Goal: Task Accomplishment & Management: Use online tool/utility

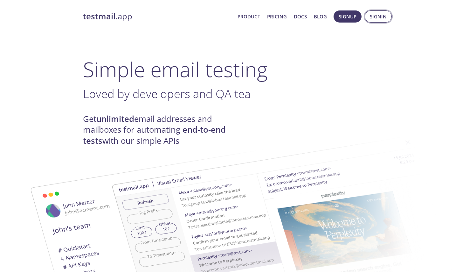
click at [356, 17] on span "Signup" at bounding box center [348, 16] width 18 height 8
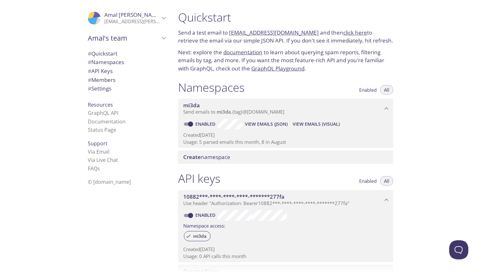
drag, startPoint x: 229, startPoint y: 33, endPoint x: 307, endPoint y: 29, distance: 78.3
click at [307, 29] on p "Send a test email to [EMAIL_ADDRESS][DOMAIN_NAME] and then click here to retrie…" at bounding box center [285, 37] width 215 height 16
copy link "[EMAIL_ADDRESS][DOMAIN_NAME]"
click at [304, 122] on span "View Emails (Visual)" at bounding box center [315, 124] width 47 height 8
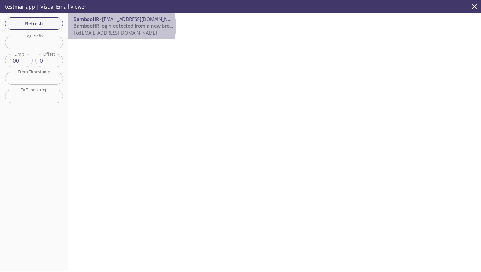
click at [116, 26] on span "BambooHR login detected from a new browser" at bounding box center [126, 26] width 107 height 6
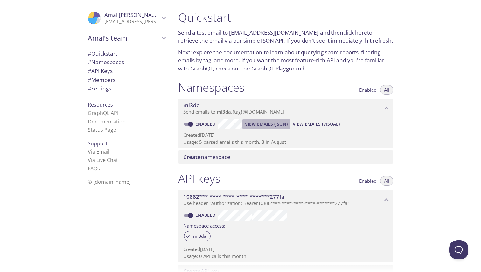
click at [277, 123] on span "View Emails (JSON)" at bounding box center [266, 124] width 43 height 8
click at [227, 30] on p "Send a test email to [EMAIL_ADDRESS][DOMAIN_NAME] and then click here to retrie…" at bounding box center [285, 37] width 215 height 16
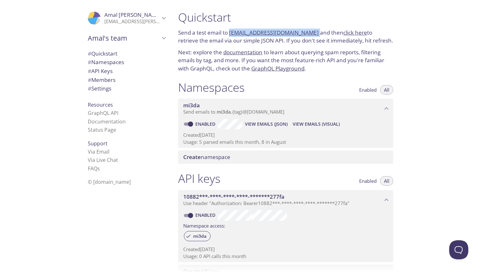
drag, startPoint x: 309, startPoint y: 32, endPoint x: 229, endPoint y: 33, distance: 80.4
click at [229, 33] on p "Send a test email to [EMAIL_ADDRESS][DOMAIN_NAME] and then click here to retrie…" at bounding box center [285, 37] width 215 height 16
copy p "[EMAIL_ADDRESS][DOMAIN_NAME]"
click at [313, 126] on span "View Emails (Visual)" at bounding box center [315, 124] width 47 height 8
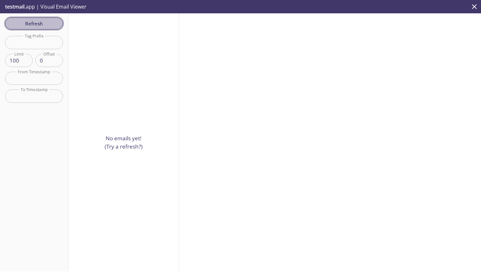
click at [26, 18] on button "Refresh" at bounding box center [34, 23] width 58 height 12
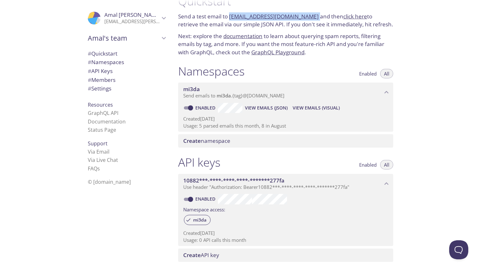
scroll to position [47, 0]
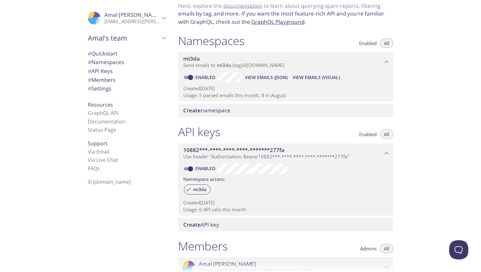
click at [299, 77] on span "View Emails (Visual)" at bounding box center [315, 78] width 47 height 8
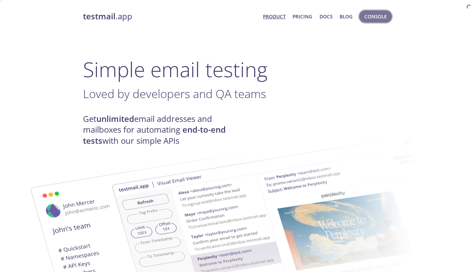
click at [380, 17] on span "Console" at bounding box center [375, 16] width 22 height 8
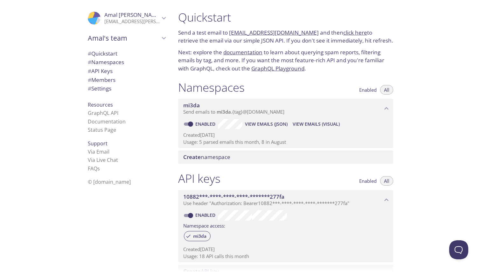
drag, startPoint x: 229, startPoint y: 31, endPoint x: 308, endPoint y: 29, distance: 79.5
click at [308, 29] on p "Send a test email to [EMAIL_ADDRESS][DOMAIN_NAME] and then click here to retrie…" at bounding box center [285, 37] width 215 height 16
copy p "[EMAIL_ADDRESS][DOMAIN_NAME]"
click at [257, 127] on span "View Emails (JSON)" at bounding box center [266, 124] width 43 height 8
click at [261, 123] on span "View Emails (JSON)" at bounding box center [266, 124] width 43 height 8
